Goal: Information Seeking & Learning: Find specific fact

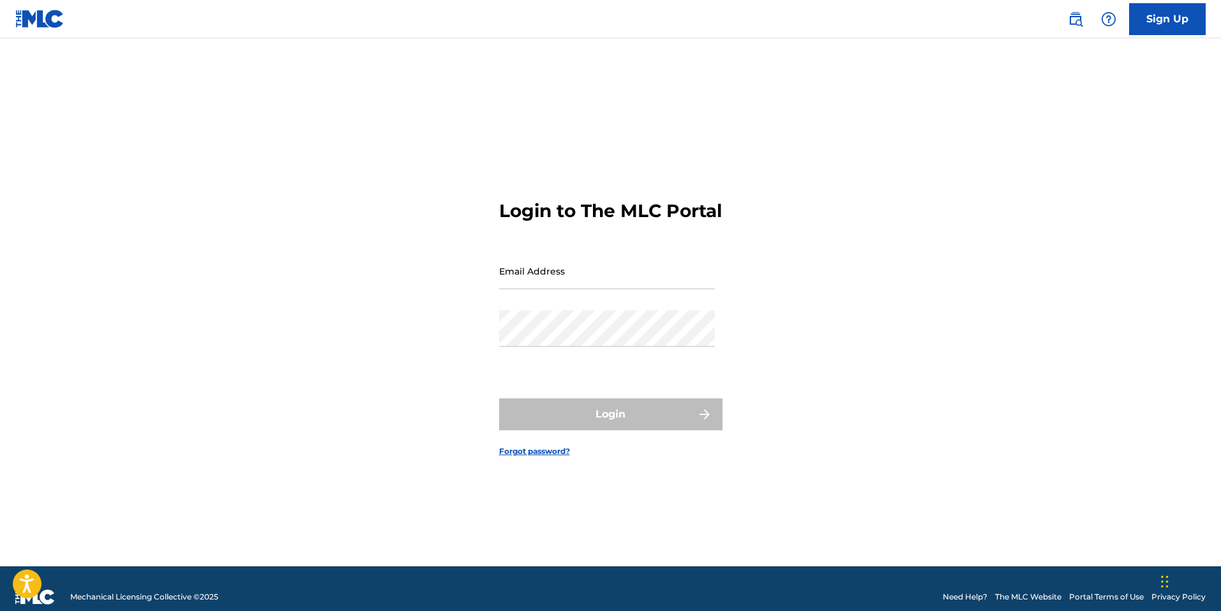
click at [543, 289] on input "Email Address" at bounding box center [607, 271] width 216 height 36
click at [585, 286] on input "[EMAIL_ADDRESS][DOMAIN_NAME]" at bounding box center [607, 271] width 216 height 36
type input "[EMAIL_ADDRESS][DOMAIN_NAME]"
click at [616, 359] on div "Password" at bounding box center [607, 338] width 216 height 57
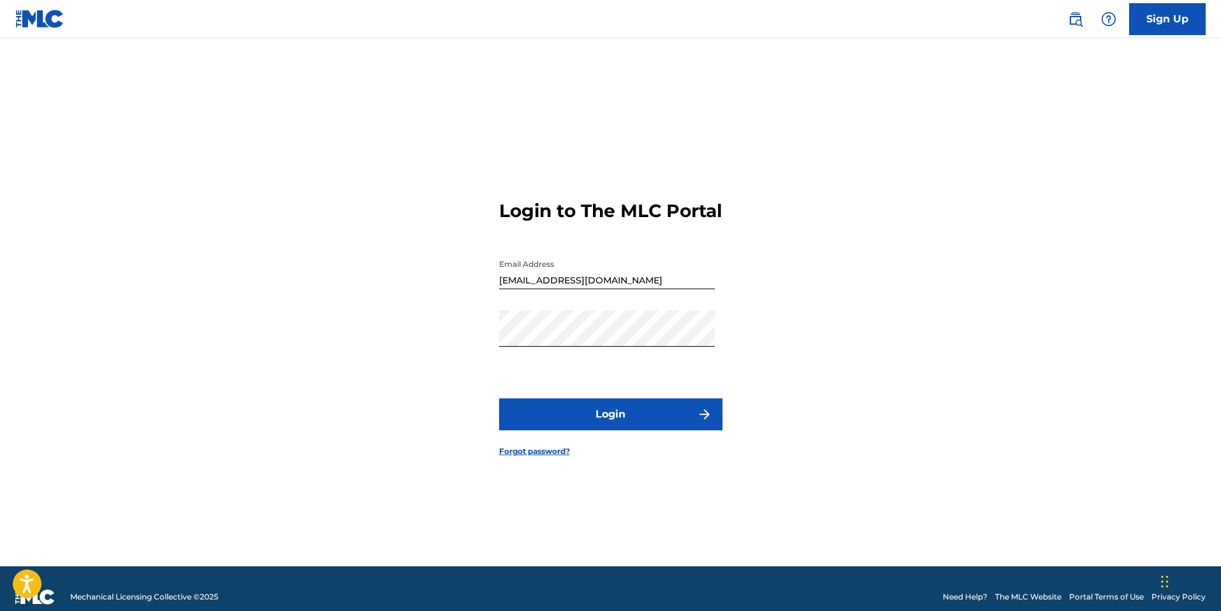
click at [626, 423] on button "Login" at bounding box center [610, 414] width 223 height 32
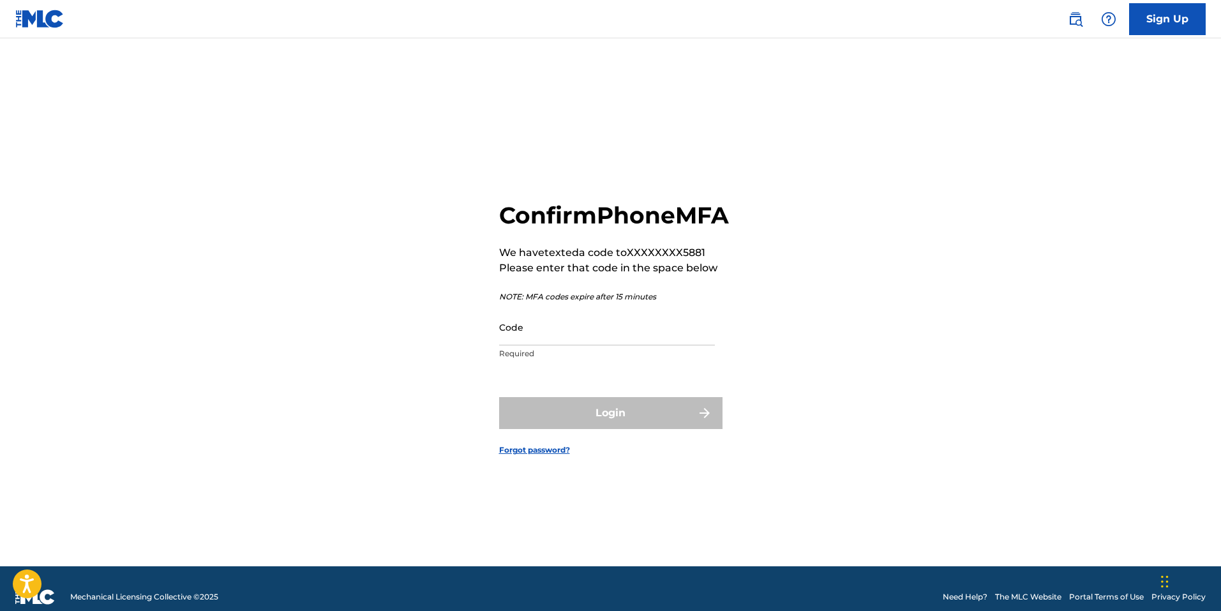
click at [567, 345] on input "Code" at bounding box center [607, 327] width 216 height 36
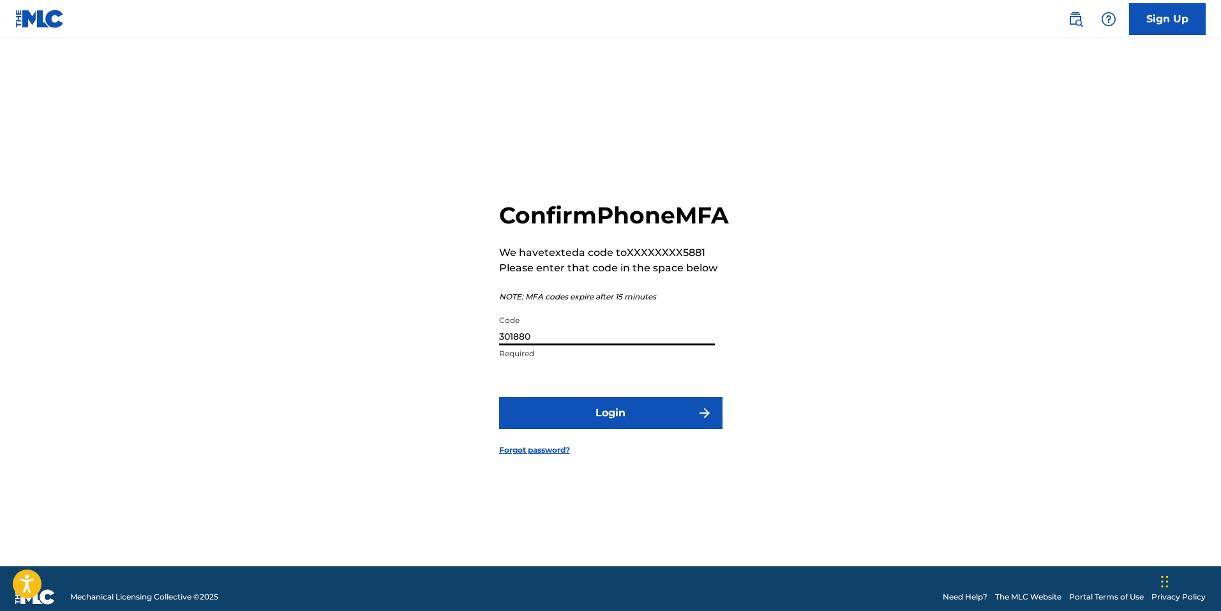
type input "301880"
click at [602, 421] on button "Login" at bounding box center [610, 413] width 223 height 32
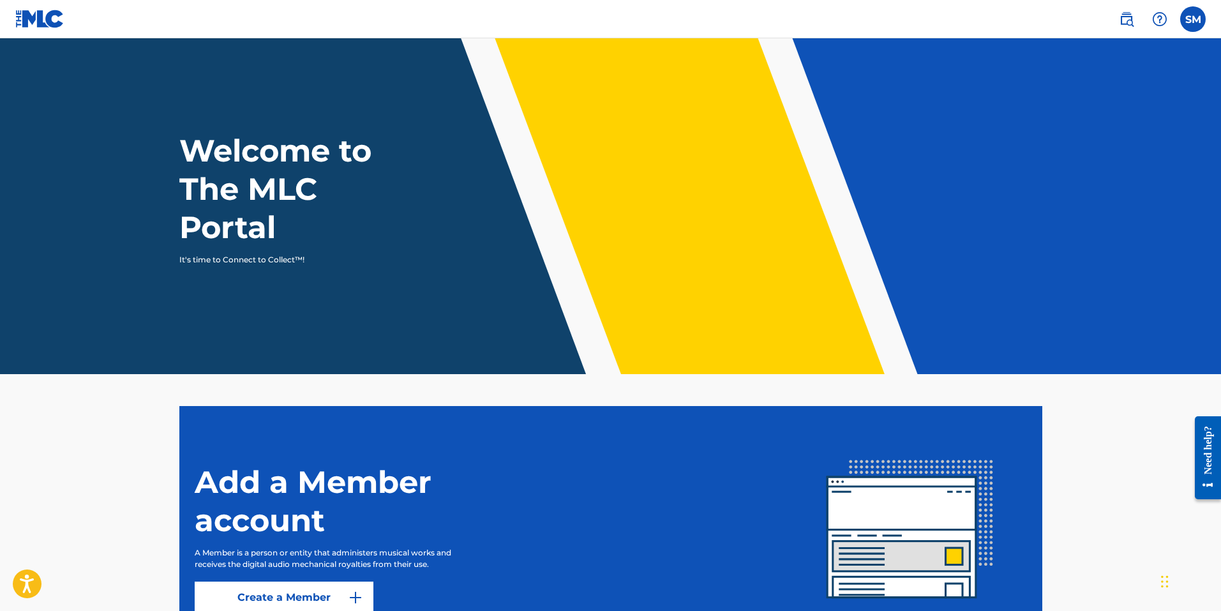
click at [1193, 18] on label at bounding box center [1194, 19] width 26 height 26
click at [1193, 19] on input "SM [PERSON_NAME] [EMAIL_ADDRESS][DOMAIN_NAME] Notification Preferences Profile …" at bounding box center [1193, 19] width 0 height 0
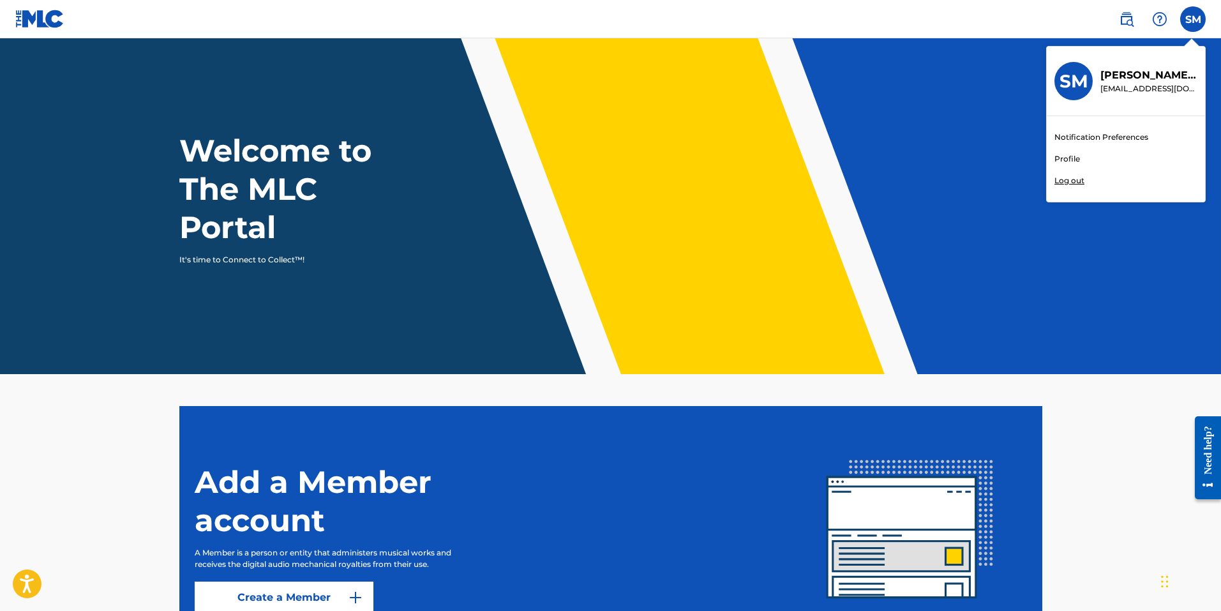
click at [1065, 140] on link "Notification Preferences" at bounding box center [1102, 137] width 94 height 11
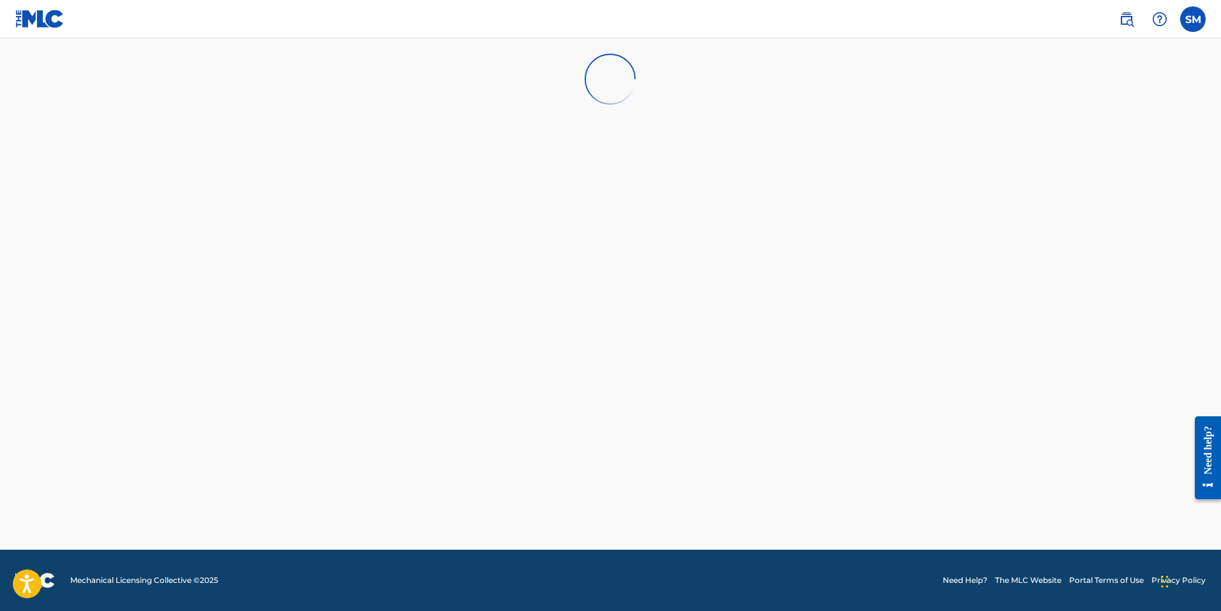
click at [41, 22] on img at bounding box center [39, 19] width 49 height 19
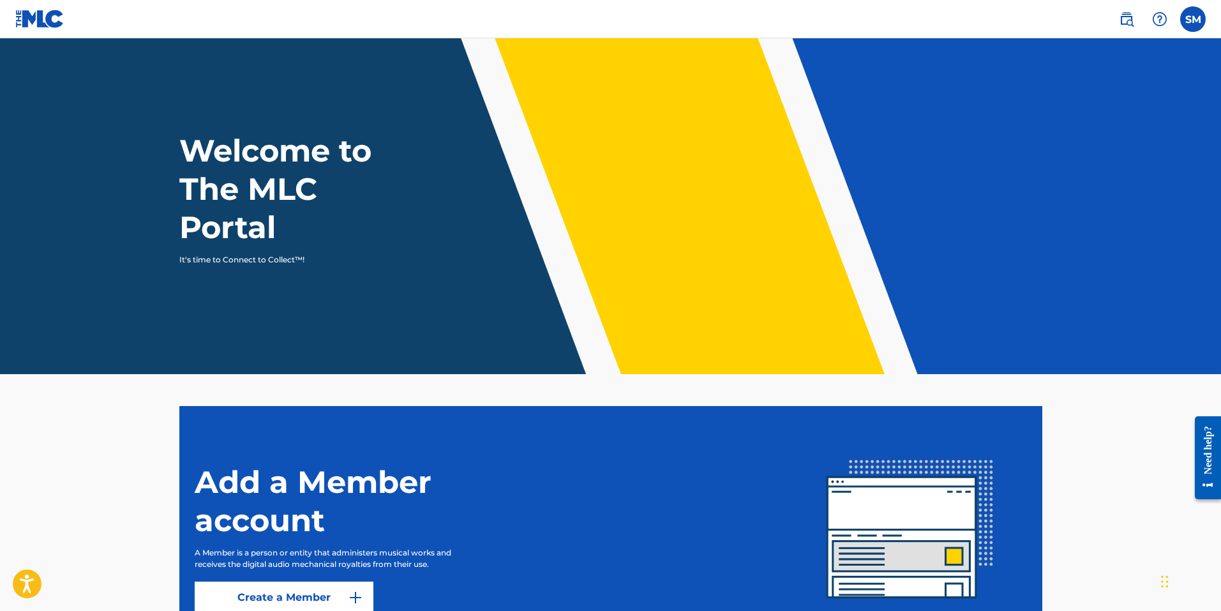
click at [1121, 23] on img at bounding box center [1126, 18] width 15 height 15
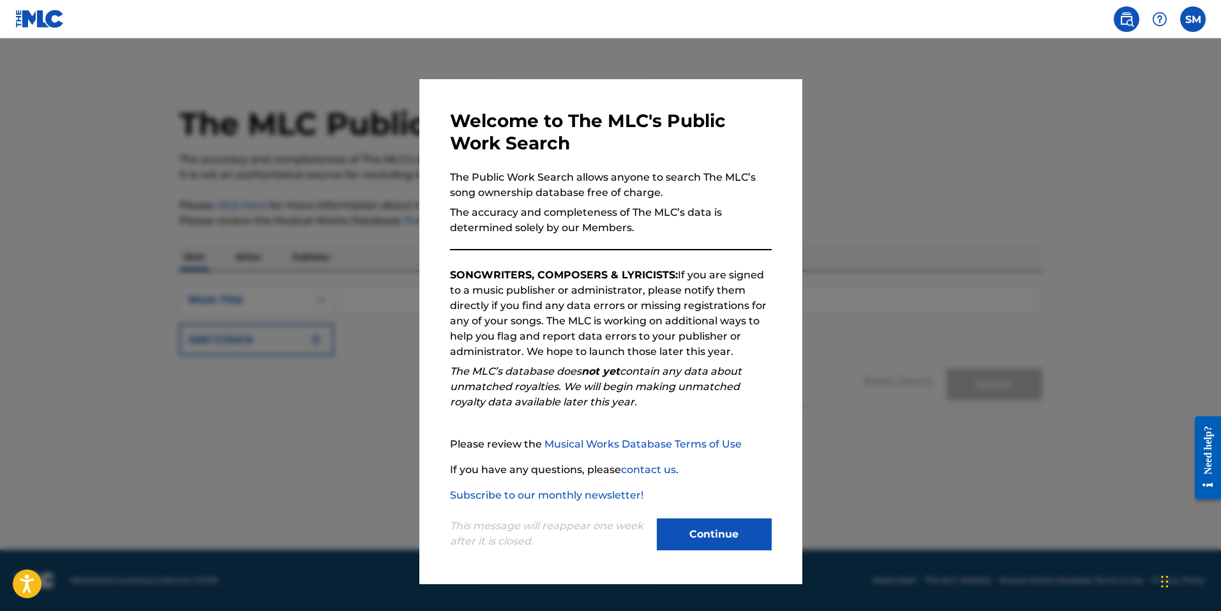
click at [700, 526] on button "Continue" at bounding box center [714, 534] width 115 height 32
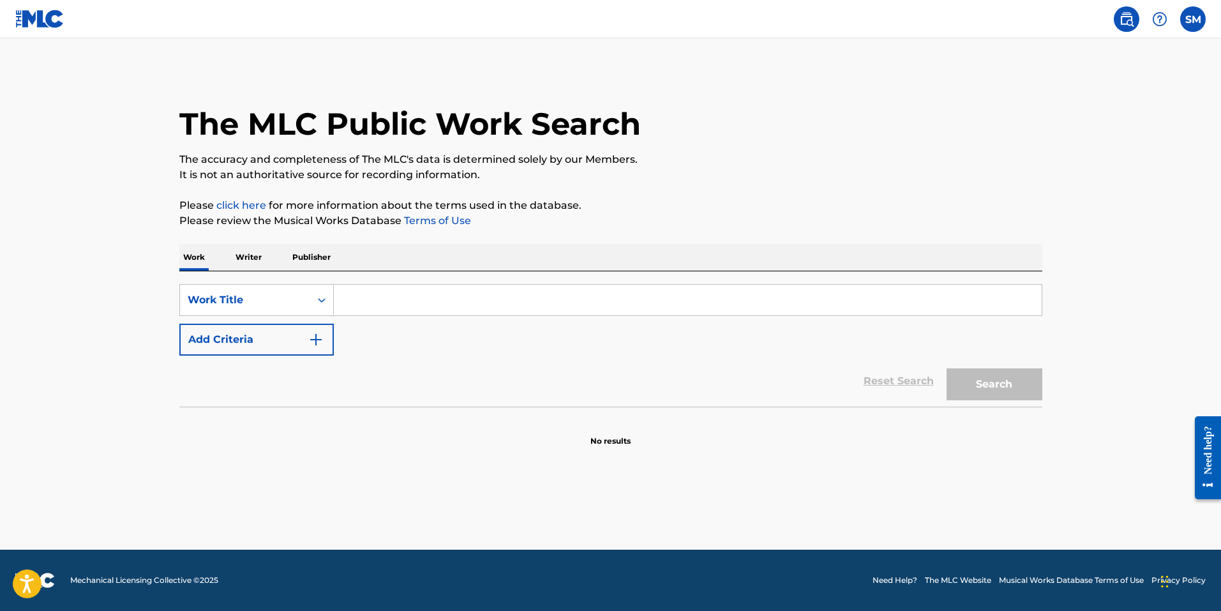
click at [1203, 19] on label at bounding box center [1194, 19] width 26 height 26
click at [1193, 19] on input "SM [PERSON_NAME] [EMAIL_ADDRESS][DOMAIN_NAME] Notification Preferences Profile …" at bounding box center [1193, 19] width 0 height 0
click at [1105, 136] on link "Notification Preferences" at bounding box center [1102, 137] width 94 height 11
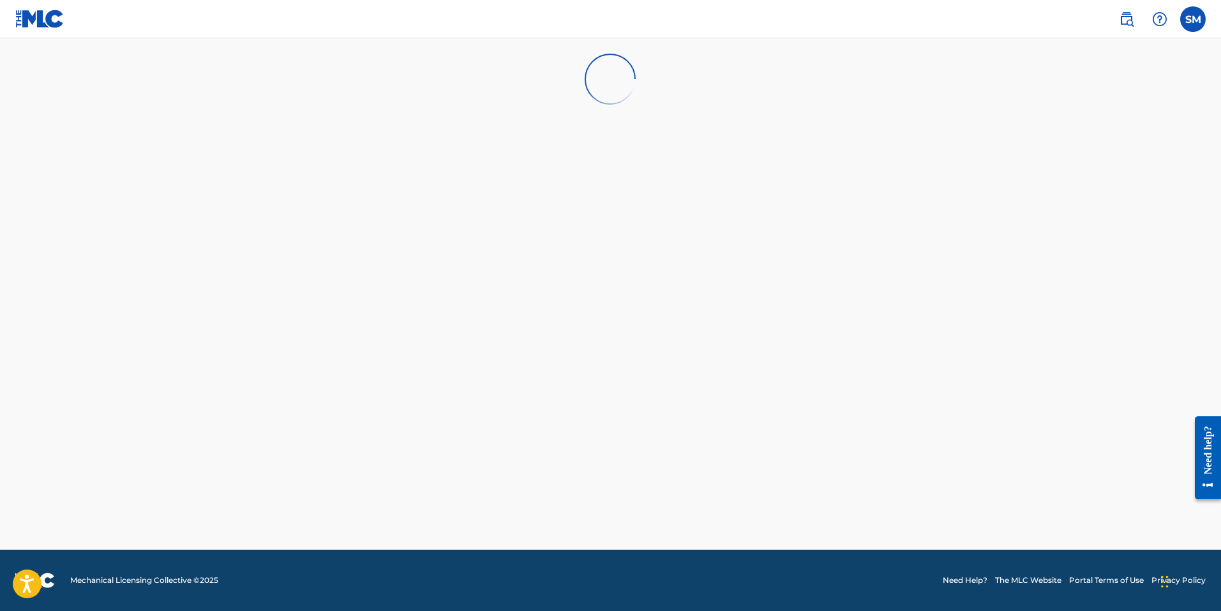
click at [1134, 20] on img at bounding box center [1126, 18] width 15 height 15
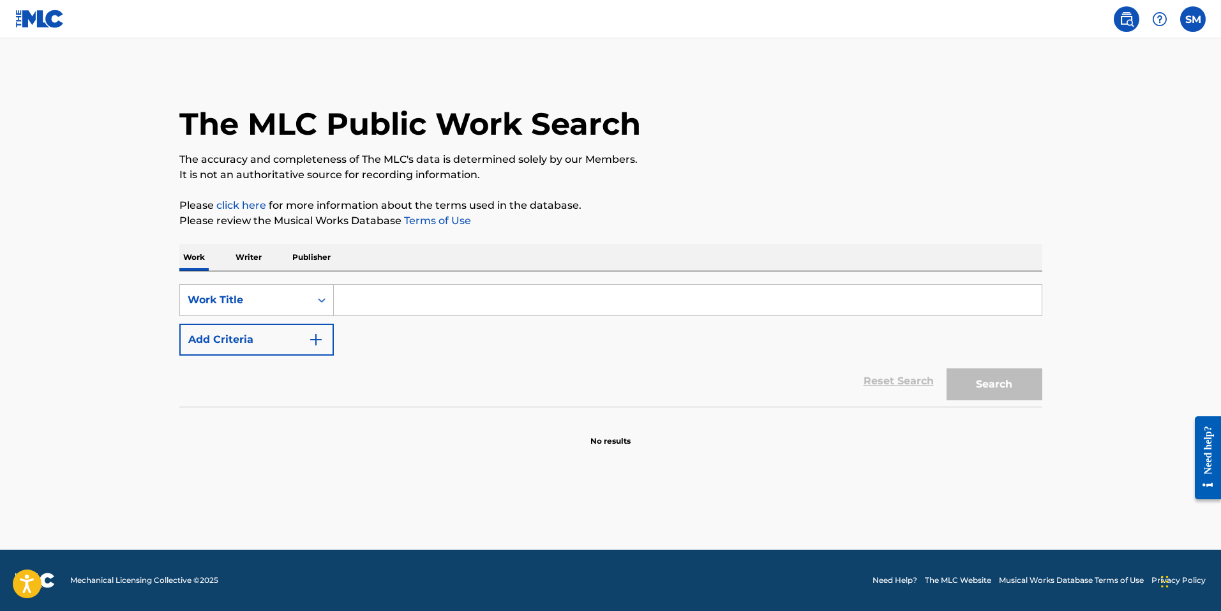
click at [253, 260] on p "Writer" at bounding box center [249, 257] width 34 height 27
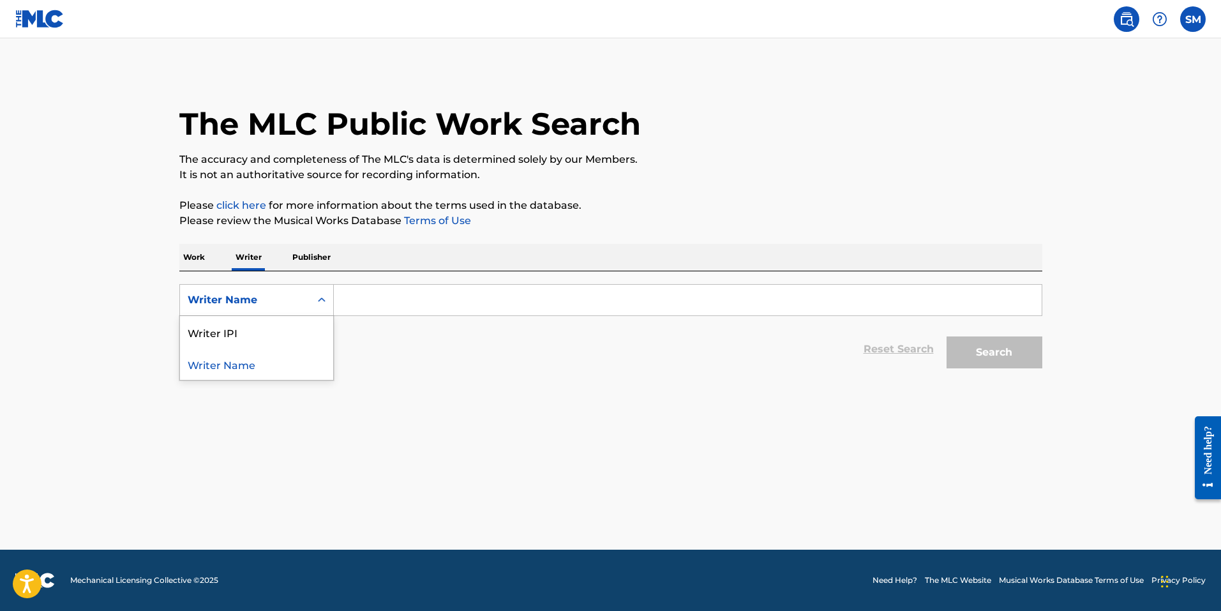
click at [315, 300] on icon "Search Form" at bounding box center [321, 300] width 13 height 13
click at [273, 372] on div "Writer Name" at bounding box center [256, 364] width 153 height 32
click at [373, 298] on input "Search Form" at bounding box center [688, 300] width 708 height 31
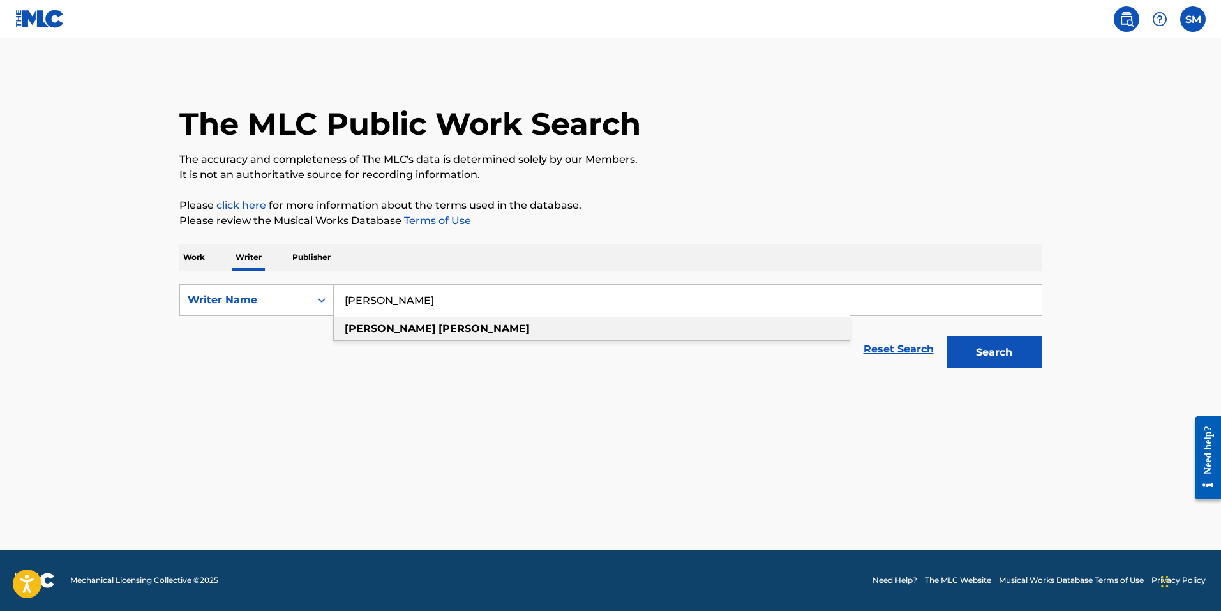
click at [380, 326] on strong "[PERSON_NAME]" at bounding box center [390, 328] width 91 height 12
type input "[PERSON_NAME]"
click at [992, 352] on button "Search" at bounding box center [995, 352] width 96 height 32
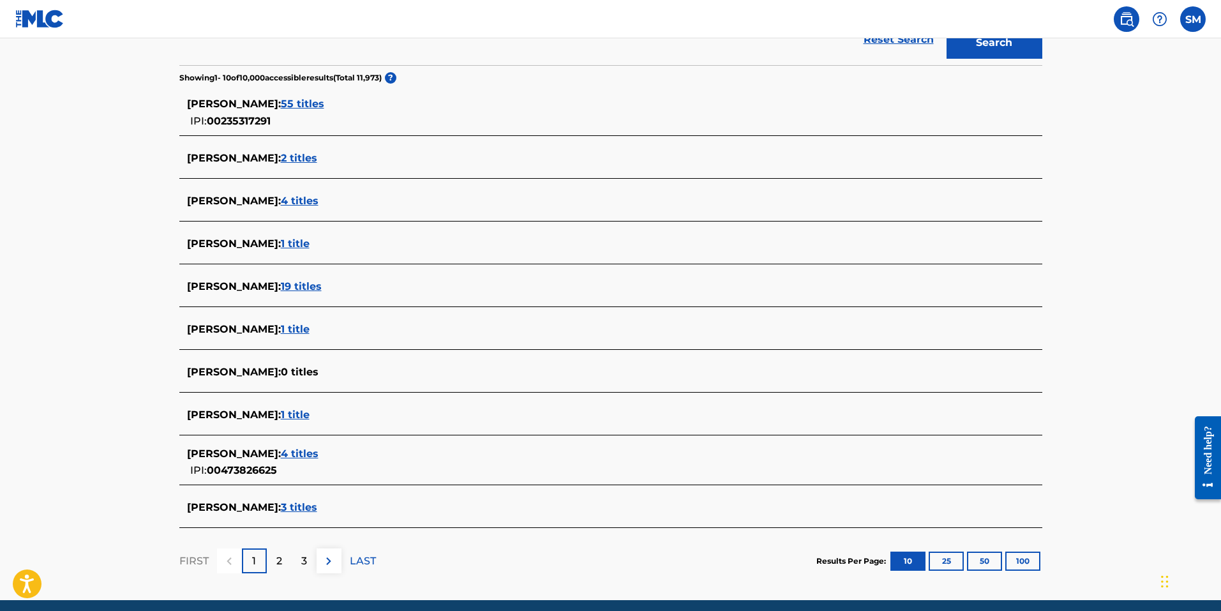
scroll to position [319, 0]
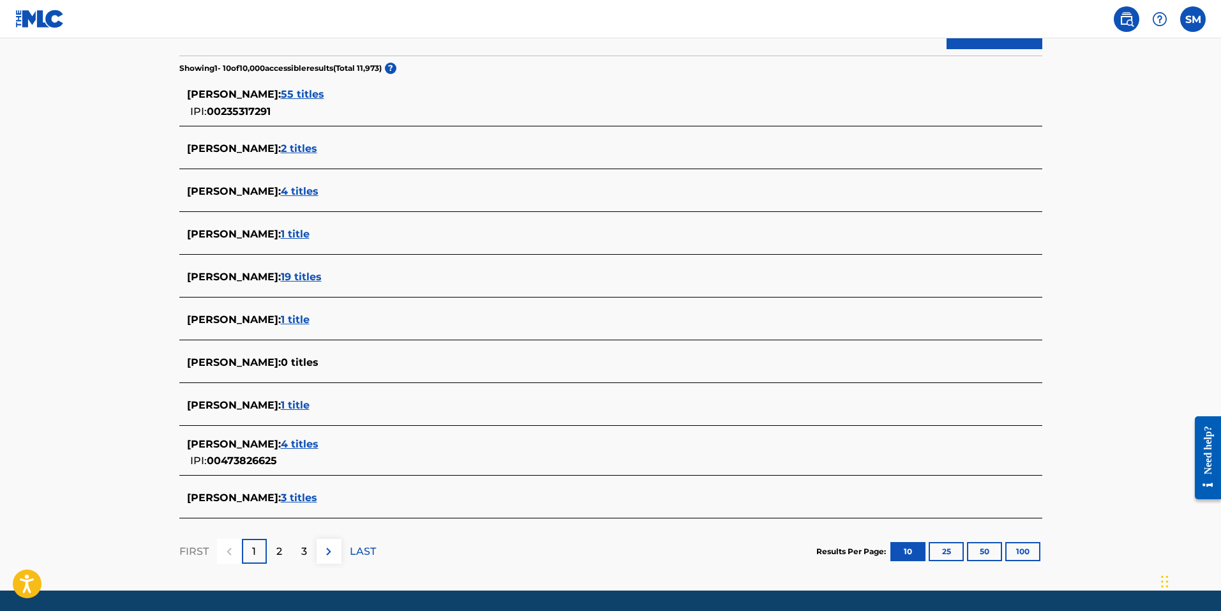
click at [278, 550] on p "2" at bounding box center [279, 551] width 6 height 15
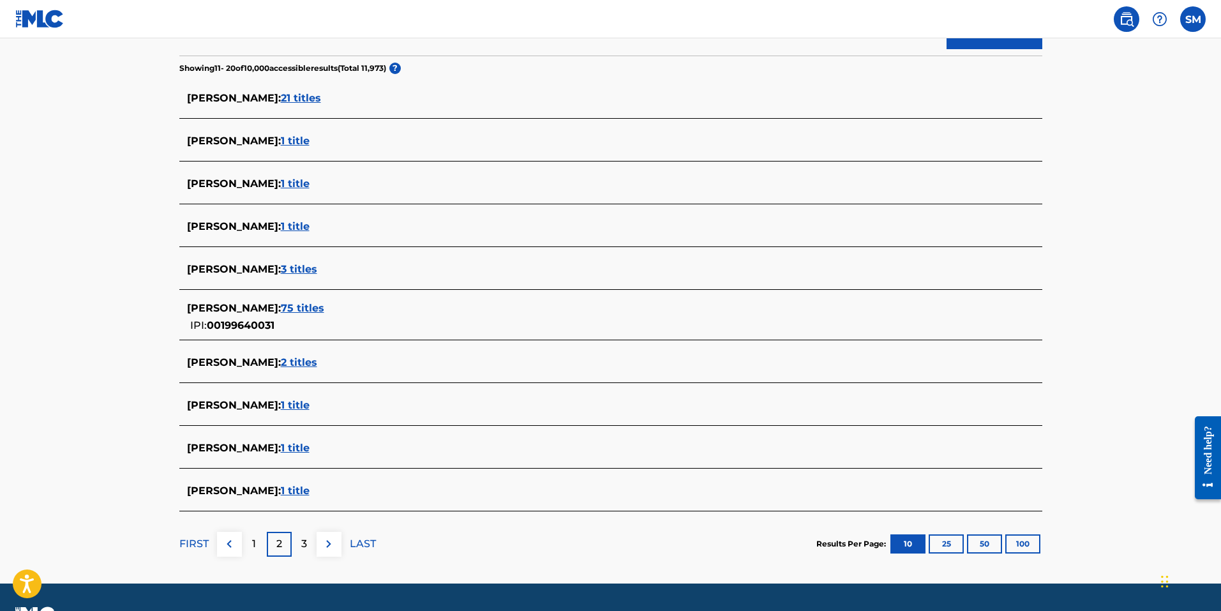
click at [257, 541] on div "1" at bounding box center [254, 544] width 25 height 25
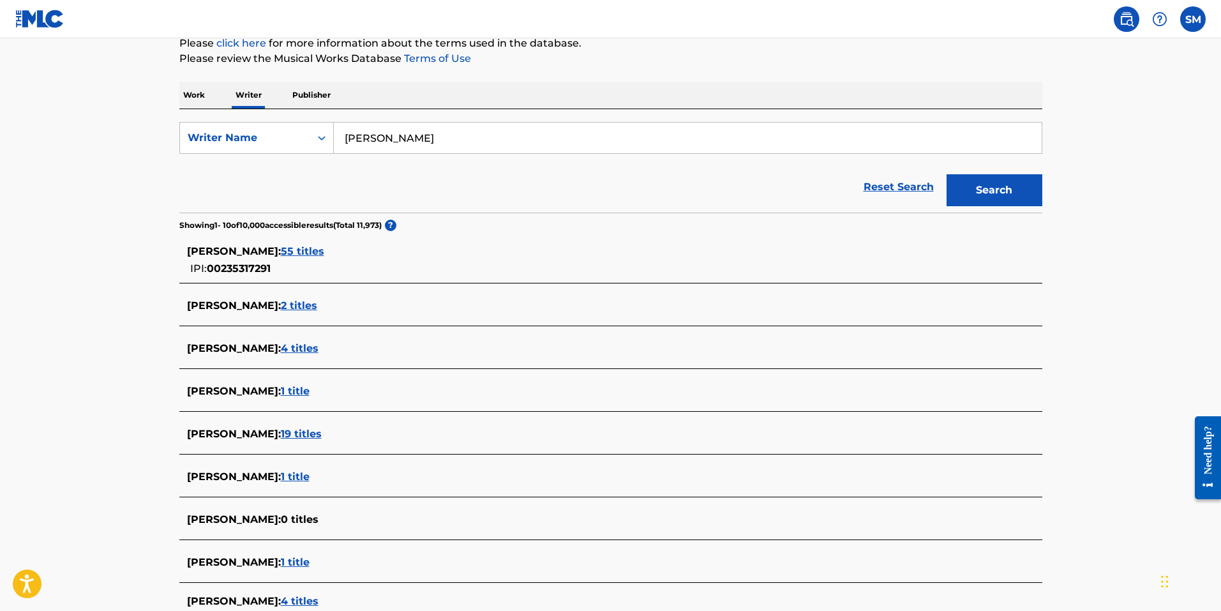
scroll to position [360, 0]
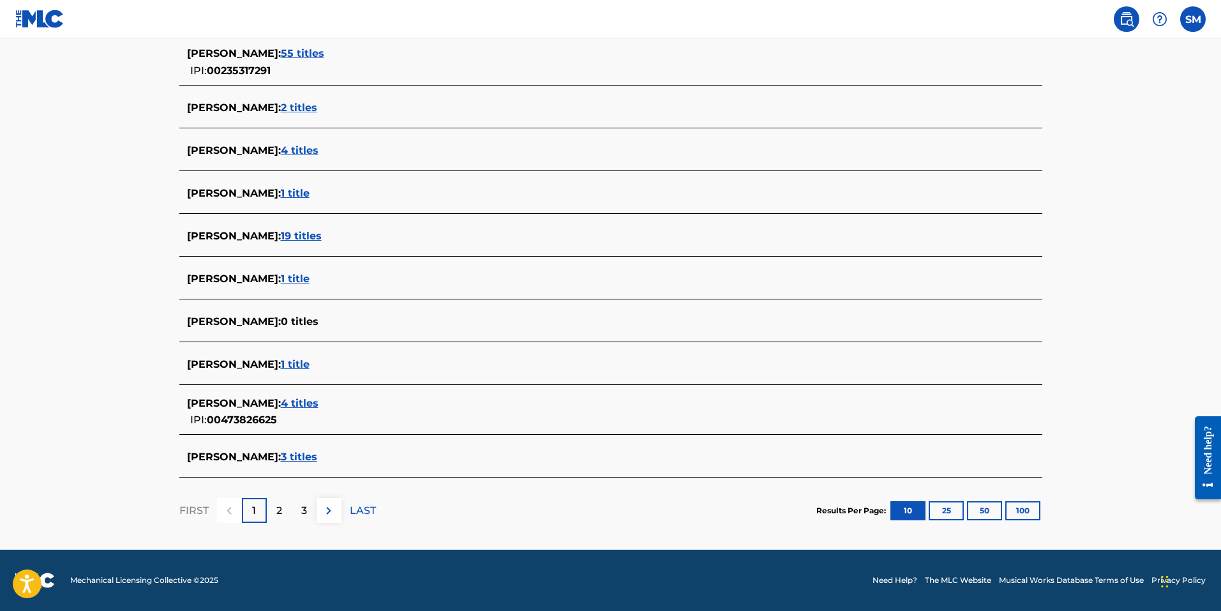
click at [317, 457] on span "3 titles" at bounding box center [299, 457] width 36 height 12
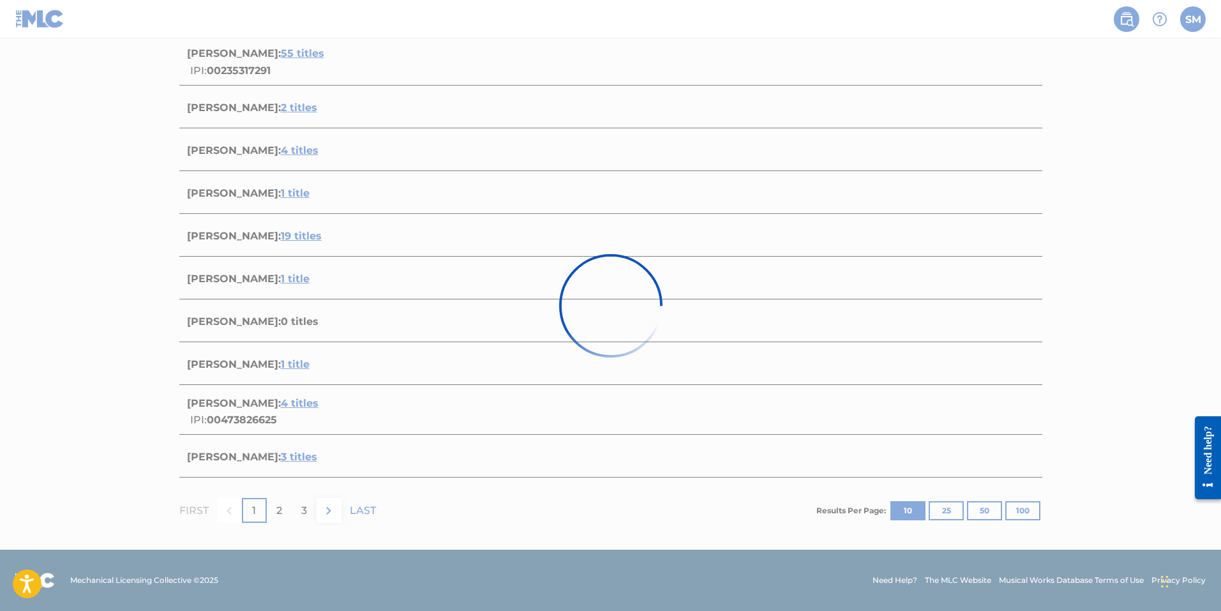
scroll to position [245, 0]
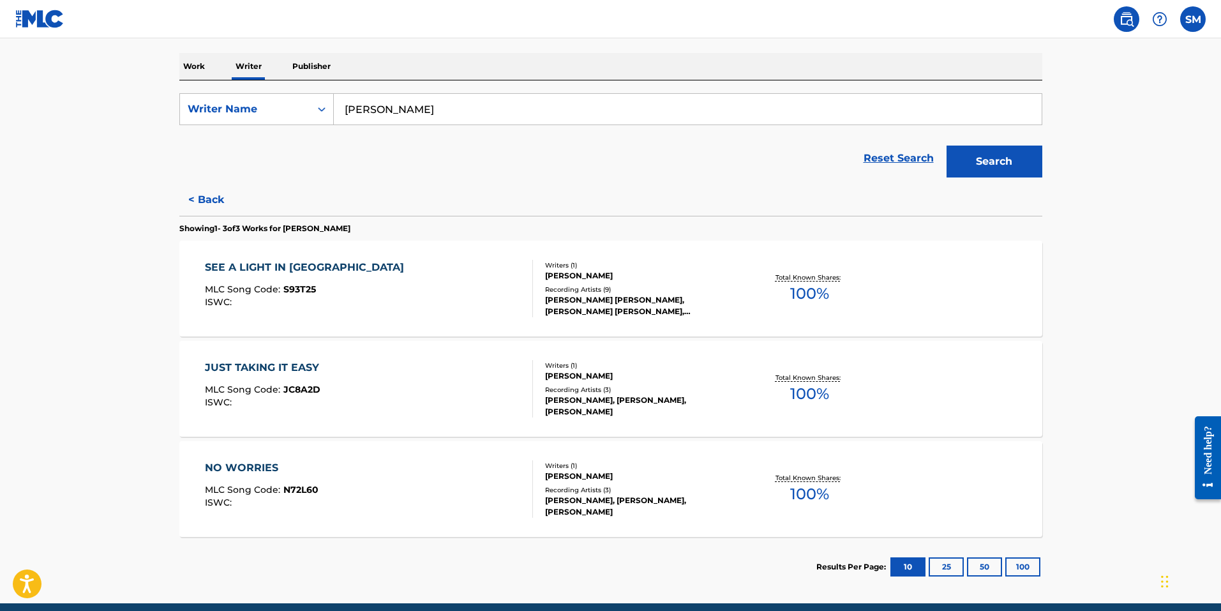
scroll to position [192, 0]
click at [985, 158] on button "Search" at bounding box center [995, 161] width 96 height 32
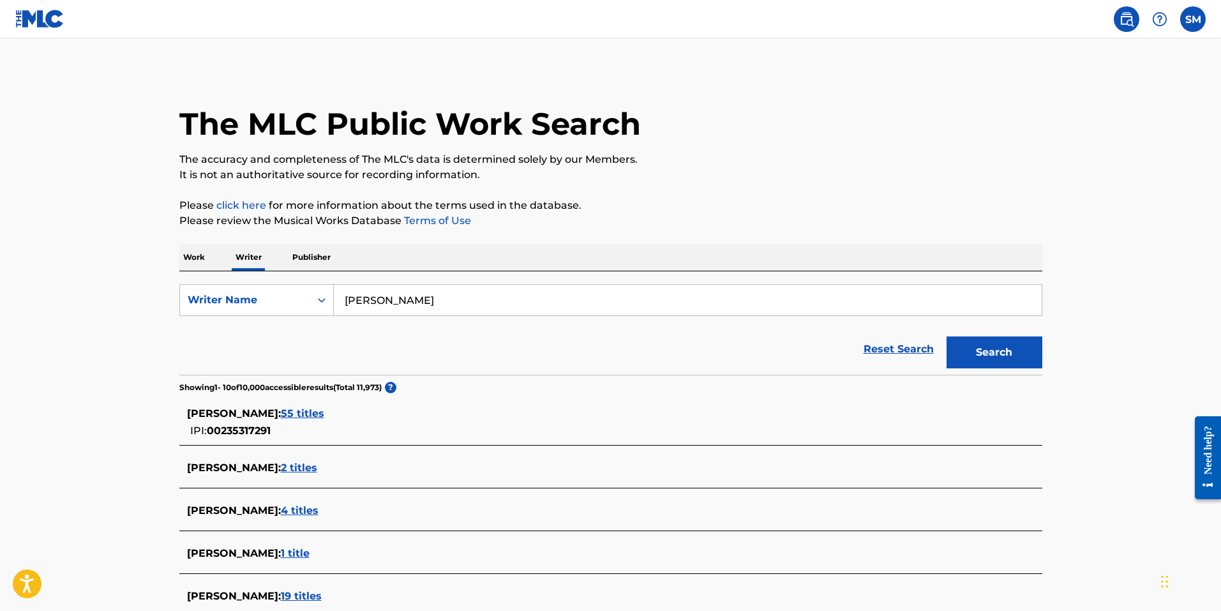
scroll to position [360, 0]
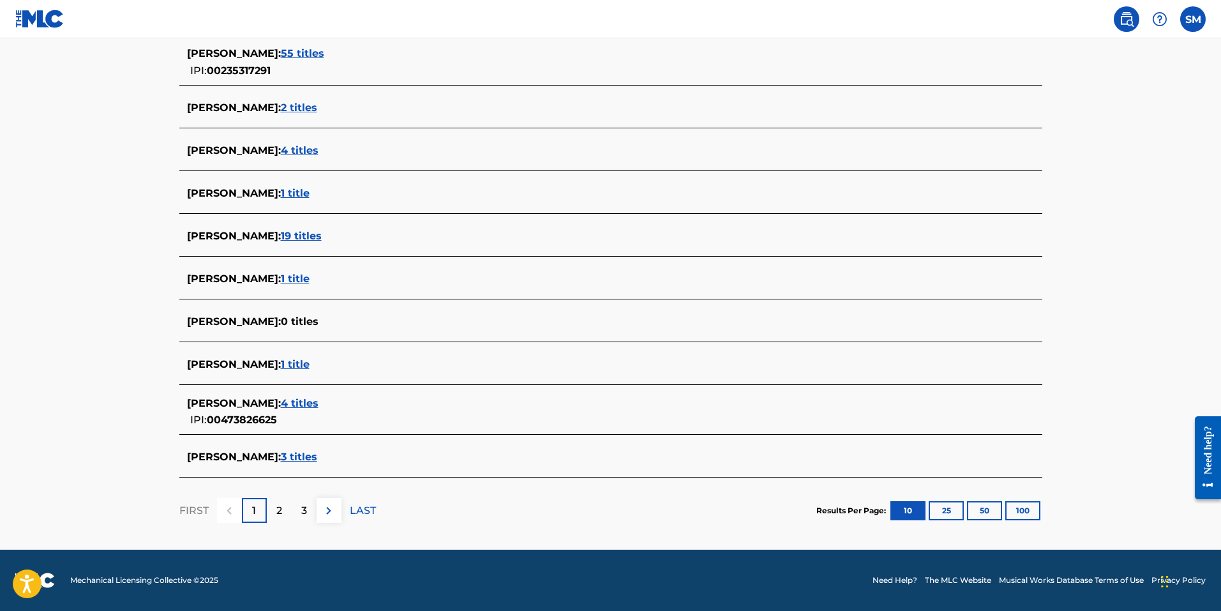
click at [319, 404] on span "4 titles" at bounding box center [300, 403] width 38 height 12
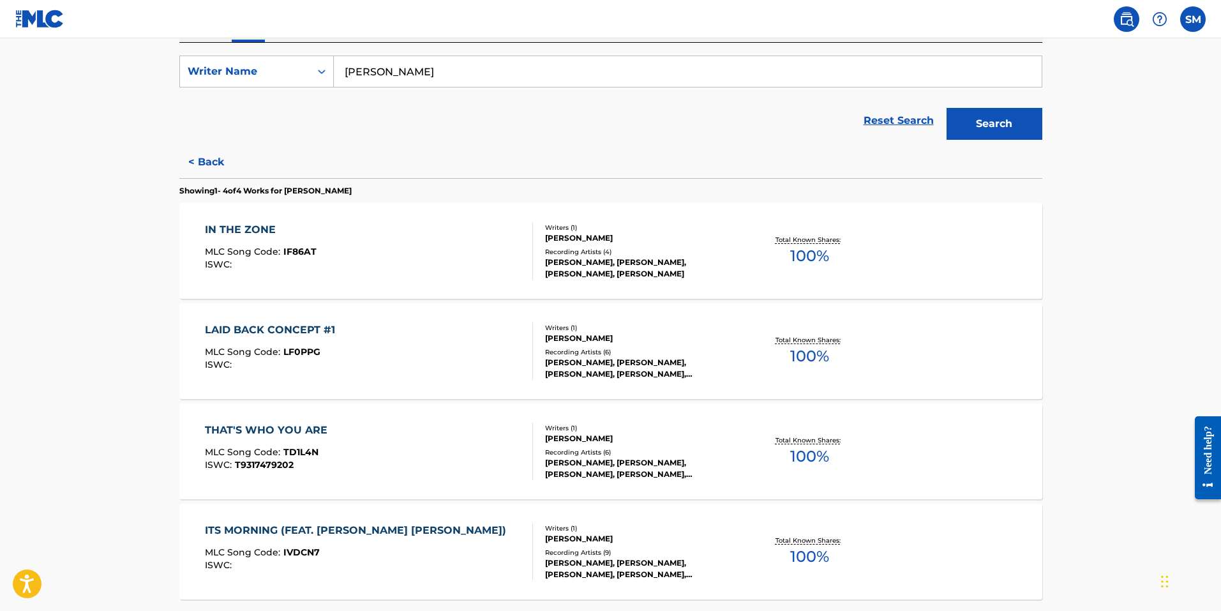
scroll to position [89, 0]
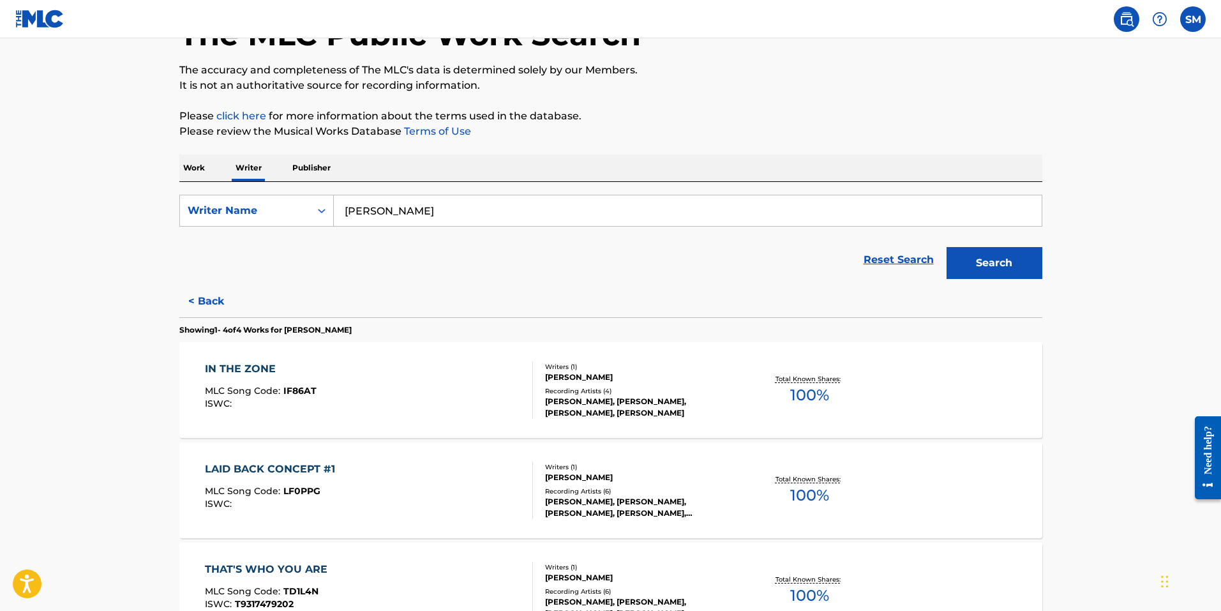
click at [1004, 278] on button "Search" at bounding box center [995, 263] width 96 height 32
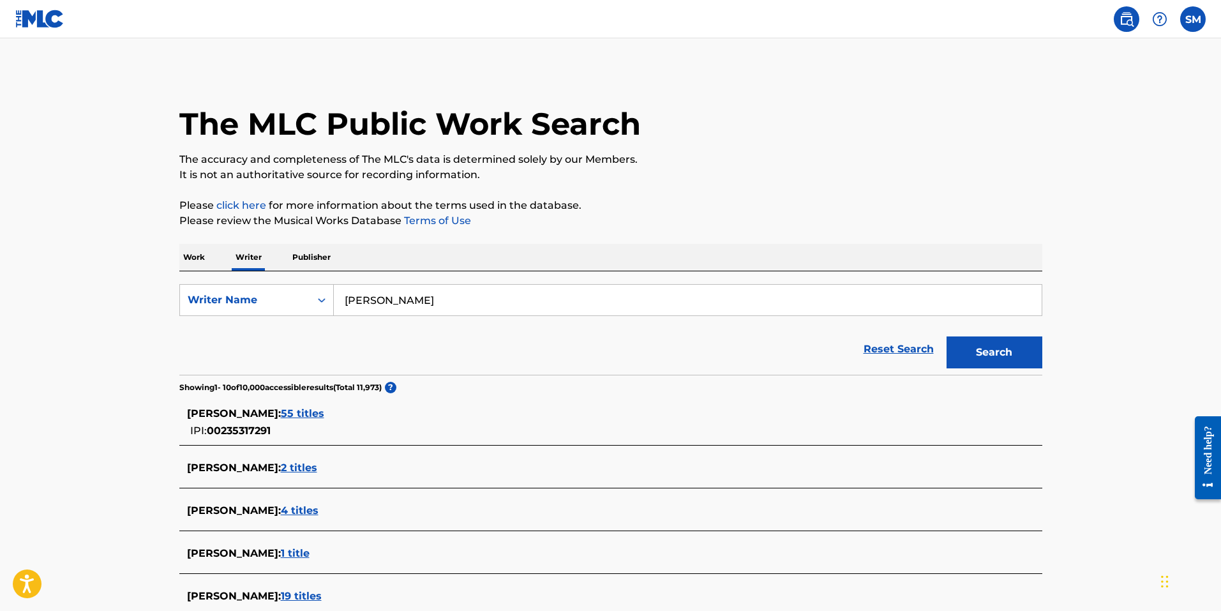
scroll to position [319, 0]
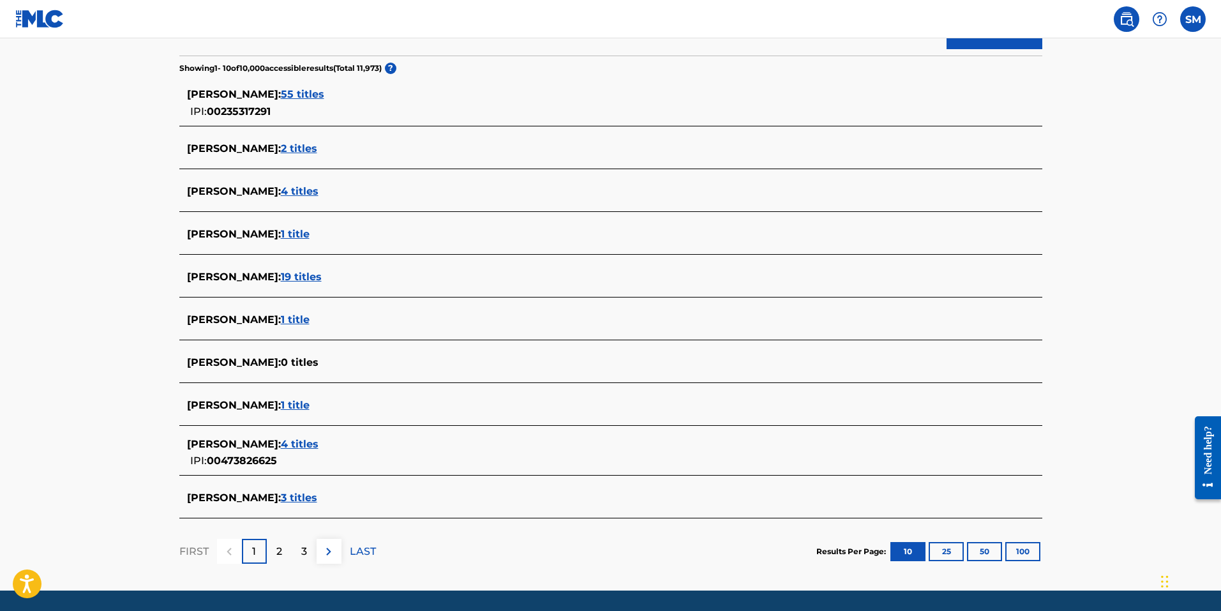
click at [317, 501] on span "3 titles" at bounding box center [299, 498] width 36 height 12
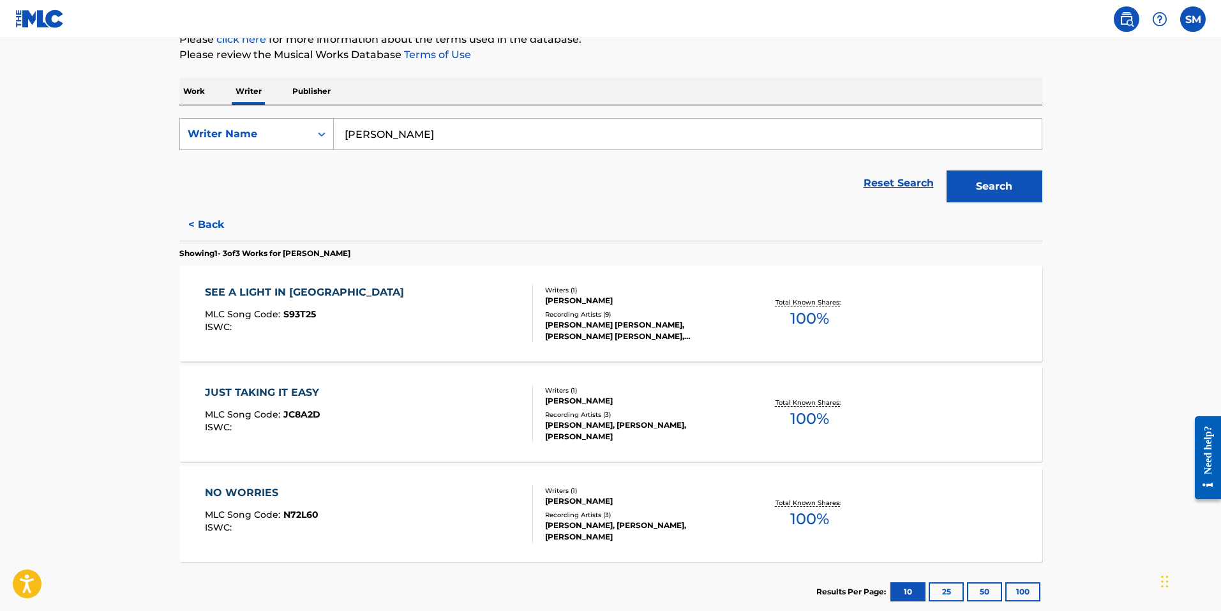
scroll to position [192, 0]
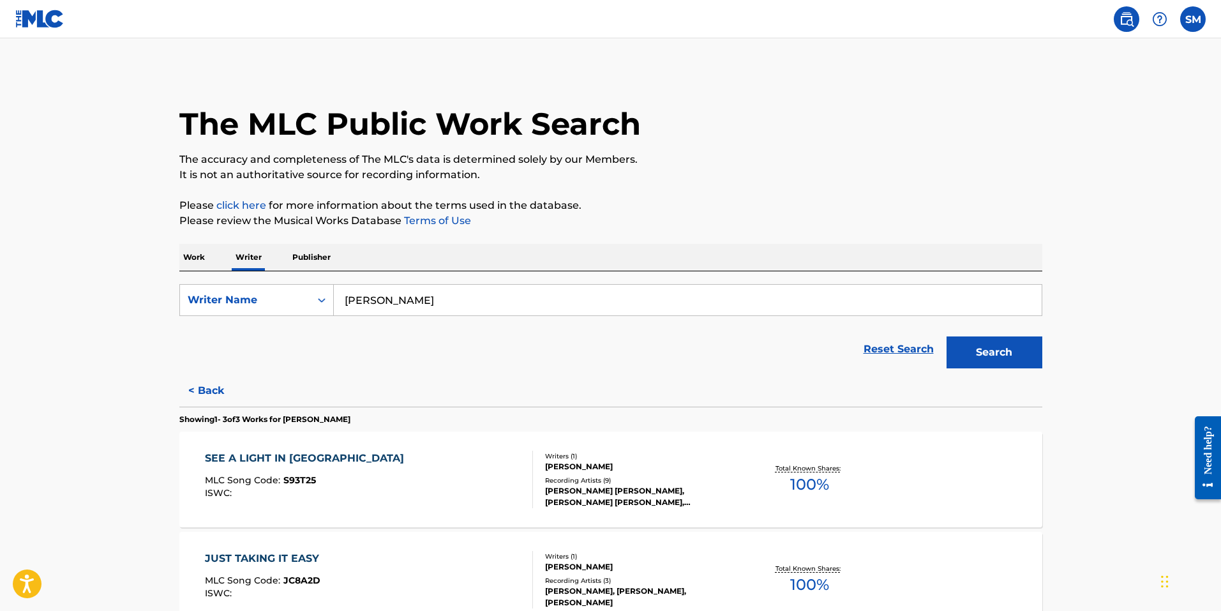
click at [323, 264] on p "Publisher" at bounding box center [312, 257] width 46 height 27
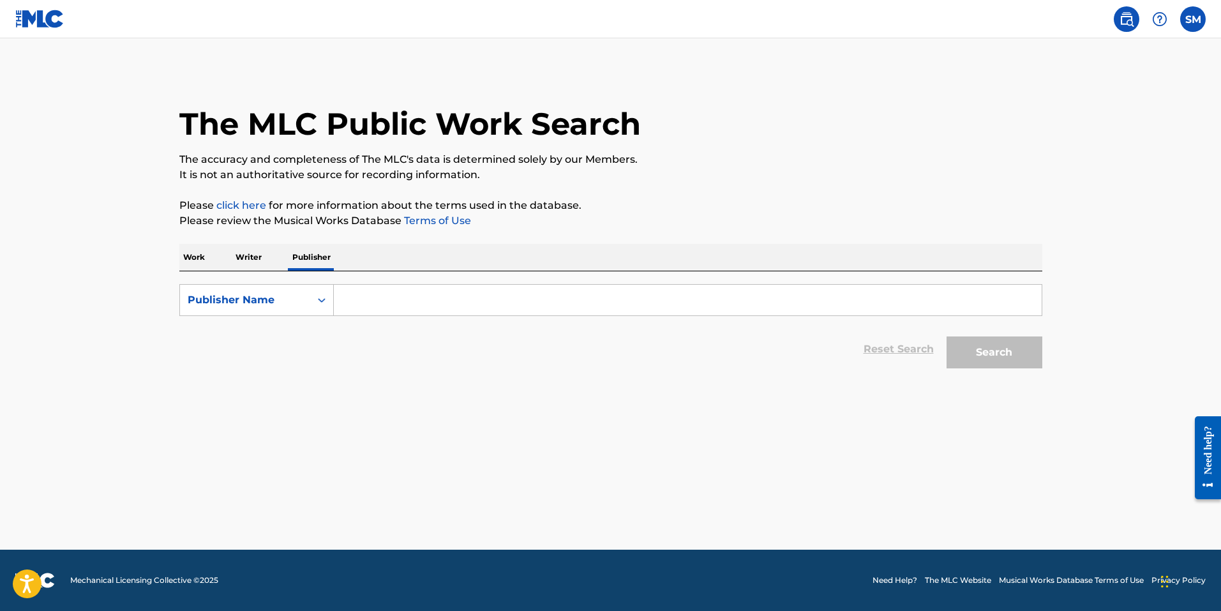
click at [453, 301] on input "Search Form" at bounding box center [688, 300] width 708 height 31
click at [967, 365] on button "Search" at bounding box center [995, 352] width 96 height 32
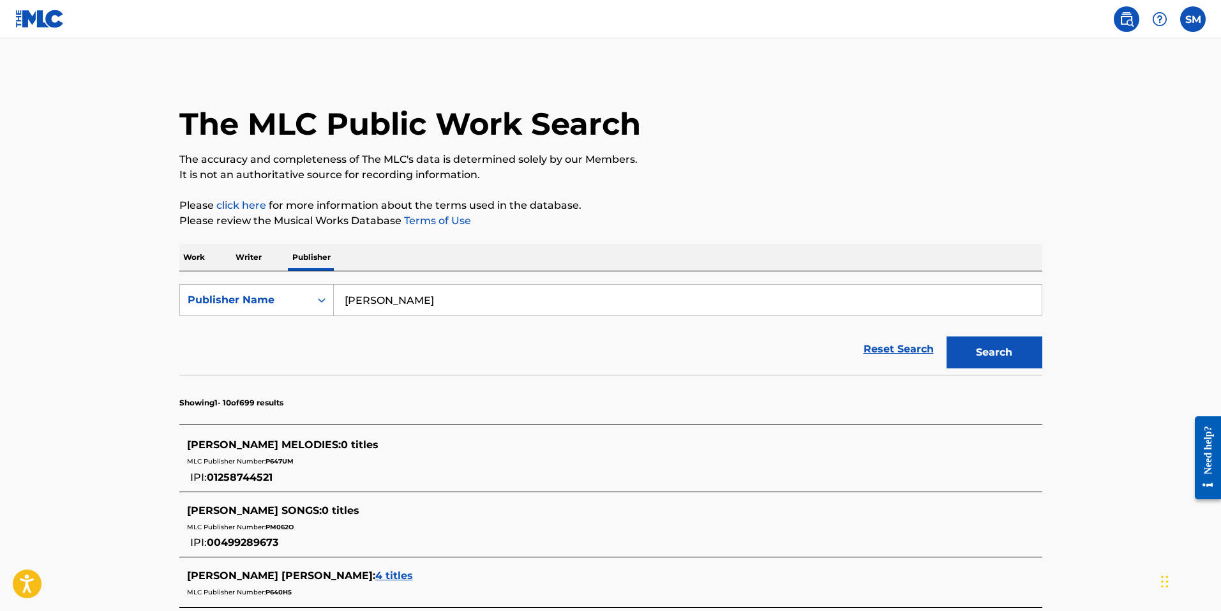
click at [472, 304] on input "[PERSON_NAME]" at bounding box center [688, 300] width 708 height 31
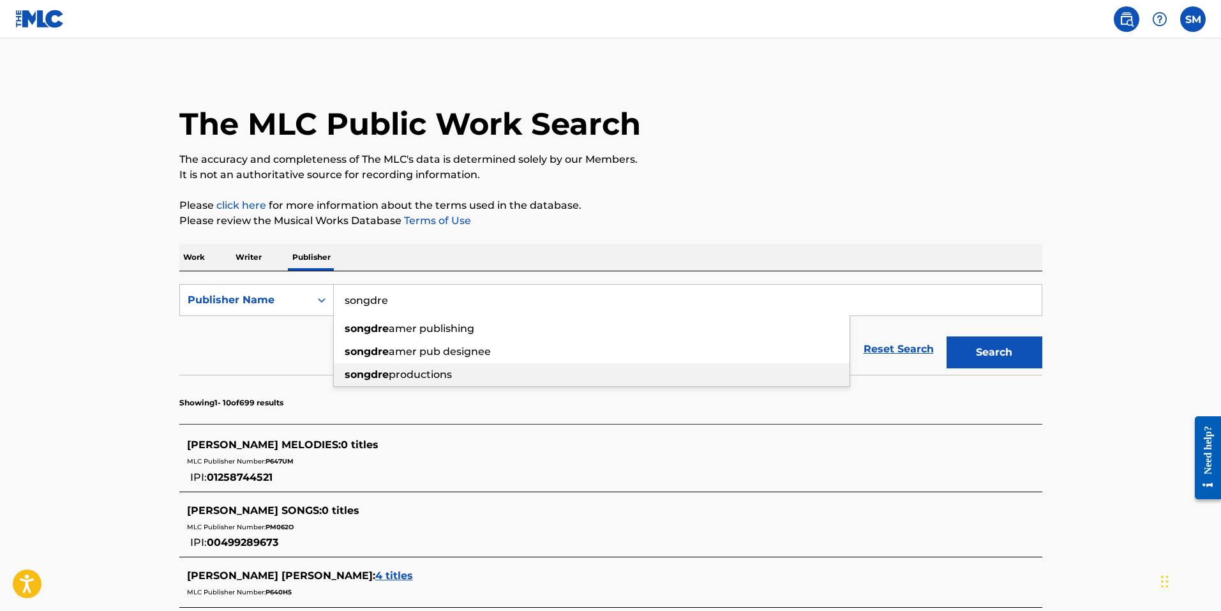
click at [452, 375] on span "productions" at bounding box center [420, 374] width 63 height 12
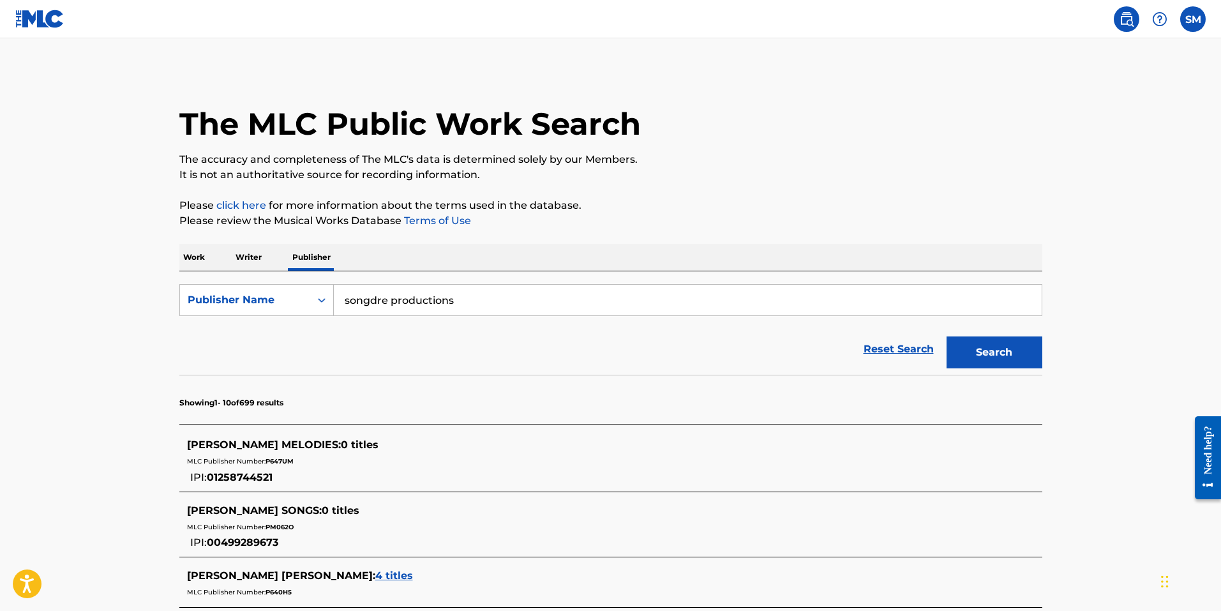
click at [947, 336] on button "Search" at bounding box center [995, 352] width 96 height 32
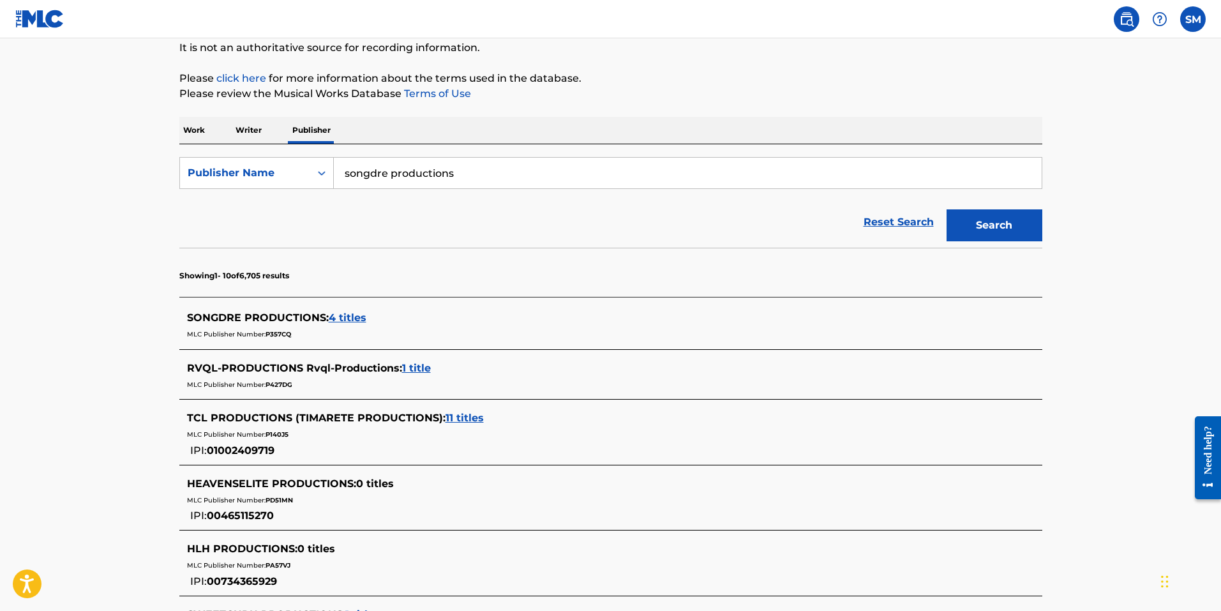
scroll to position [128, 0]
click at [354, 316] on span "4 titles" at bounding box center [348, 317] width 38 height 12
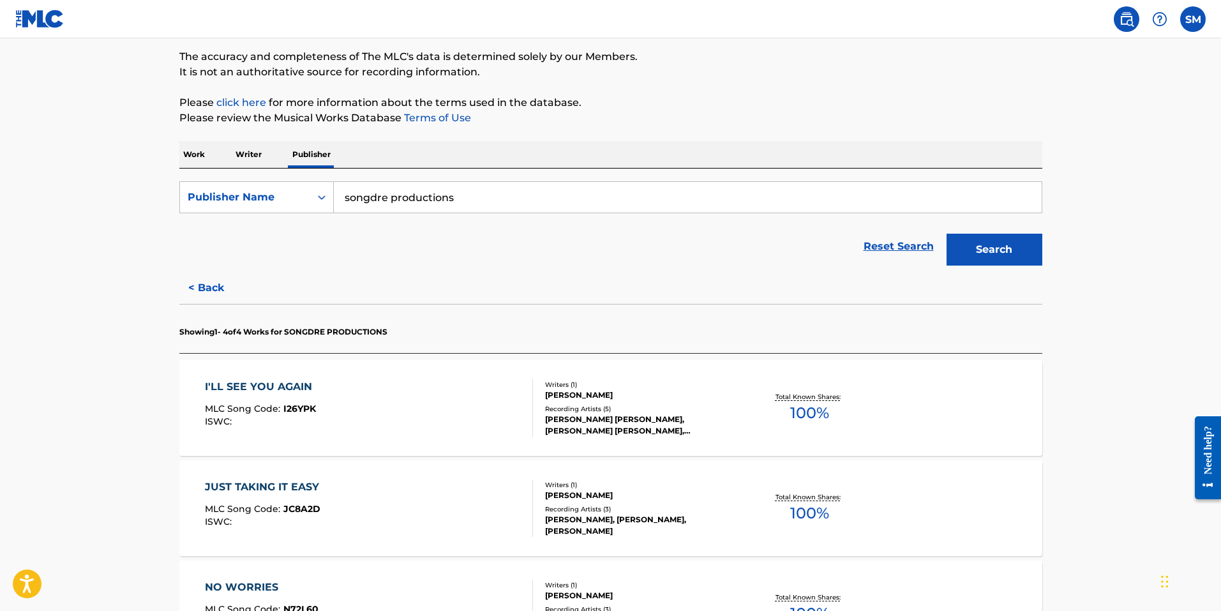
scroll to position [0, 0]
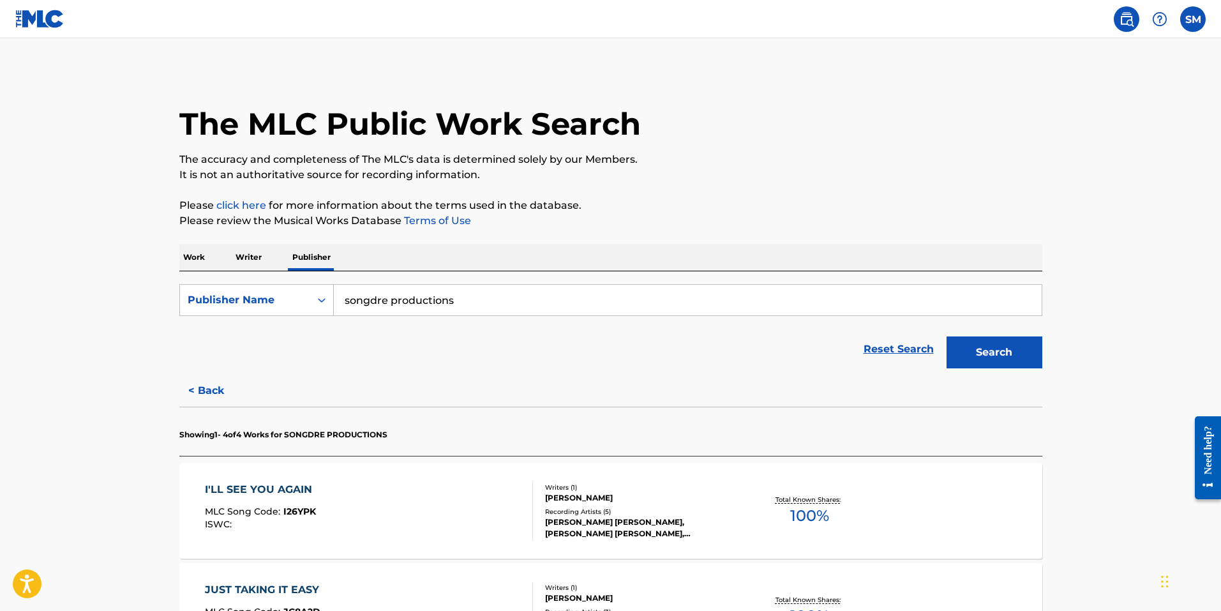
click at [516, 309] on input "songdre productions" at bounding box center [688, 300] width 708 height 31
type input "[PERSON_NAME]"
click at [947, 336] on button "Search" at bounding box center [995, 352] width 96 height 32
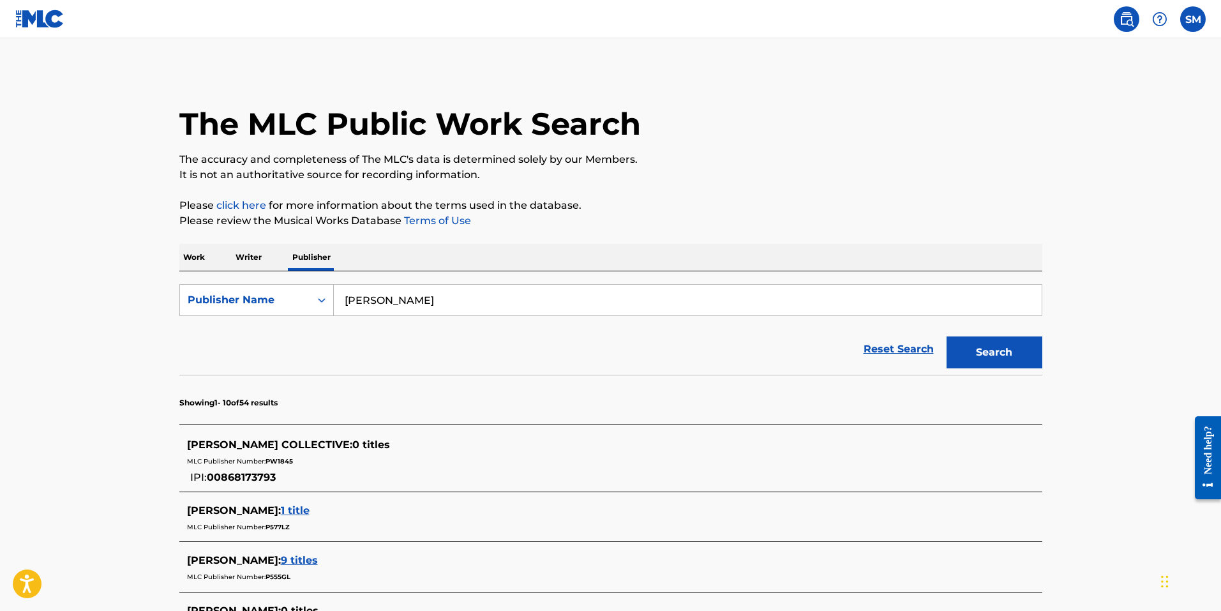
click at [243, 256] on p "Writer" at bounding box center [249, 257] width 34 height 27
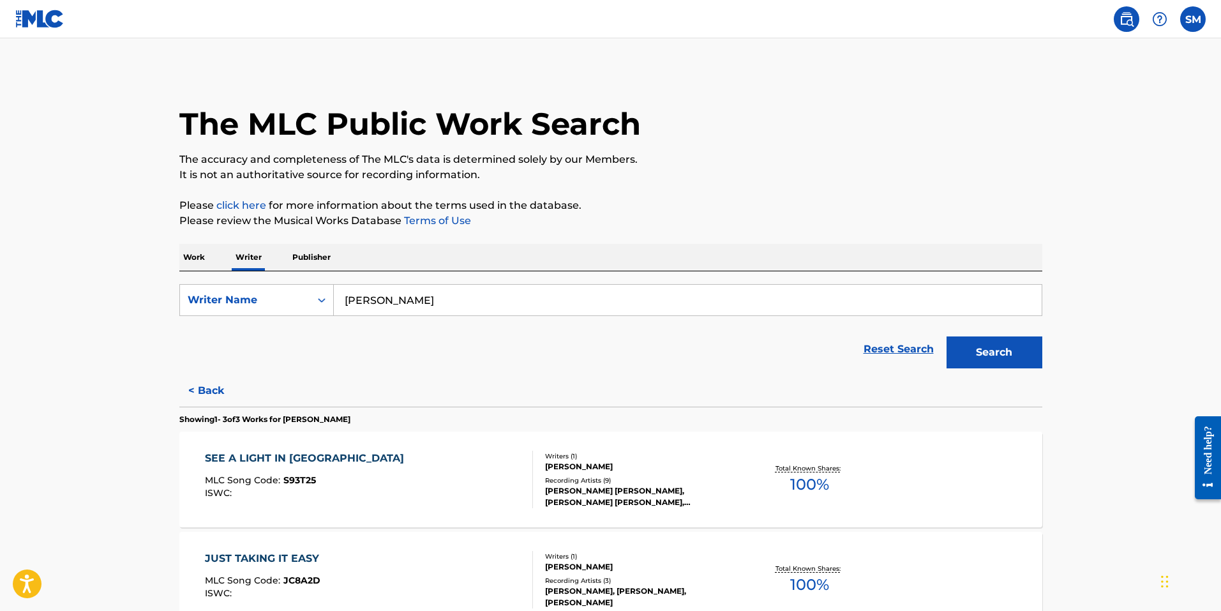
click at [459, 298] on input "[PERSON_NAME]" at bounding box center [688, 300] width 708 height 31
type input "[PERSON_NAME]"
click at [947, 336] on button "Search" at bounding box center [995, 352] width 96 height 32
